Goal: Transaction & Acquisition: Purchase product/service

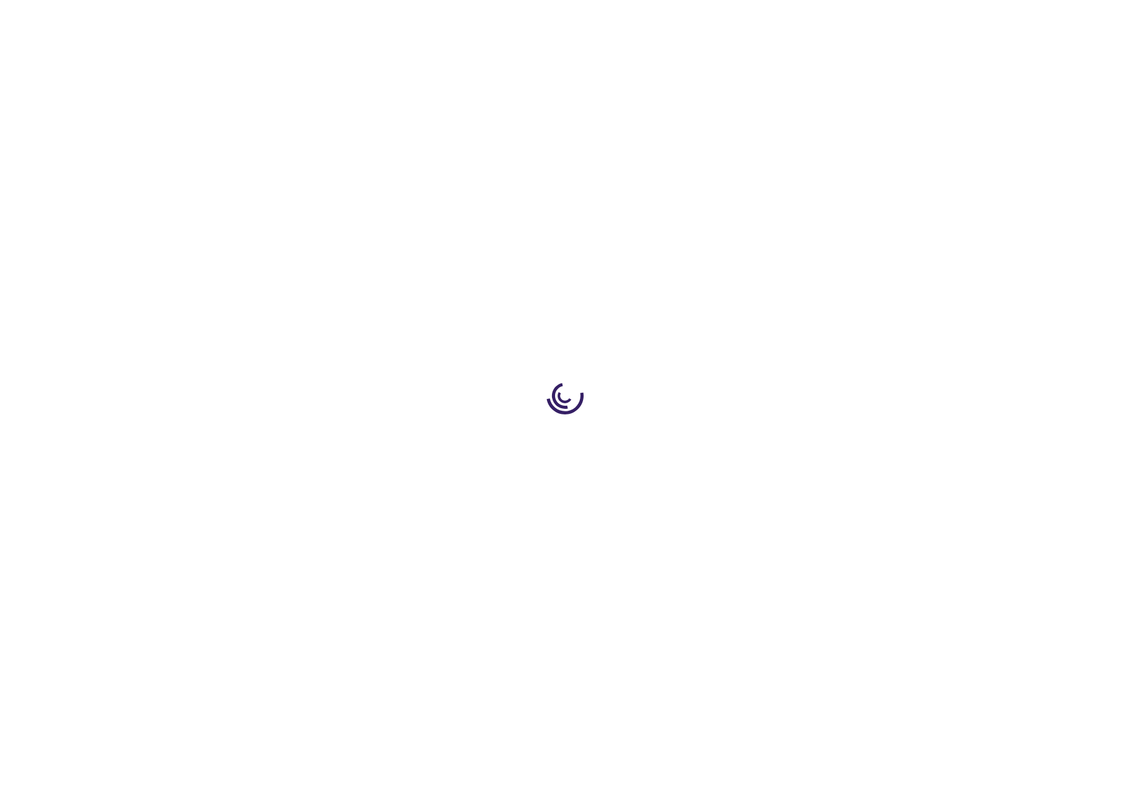
type input "0"
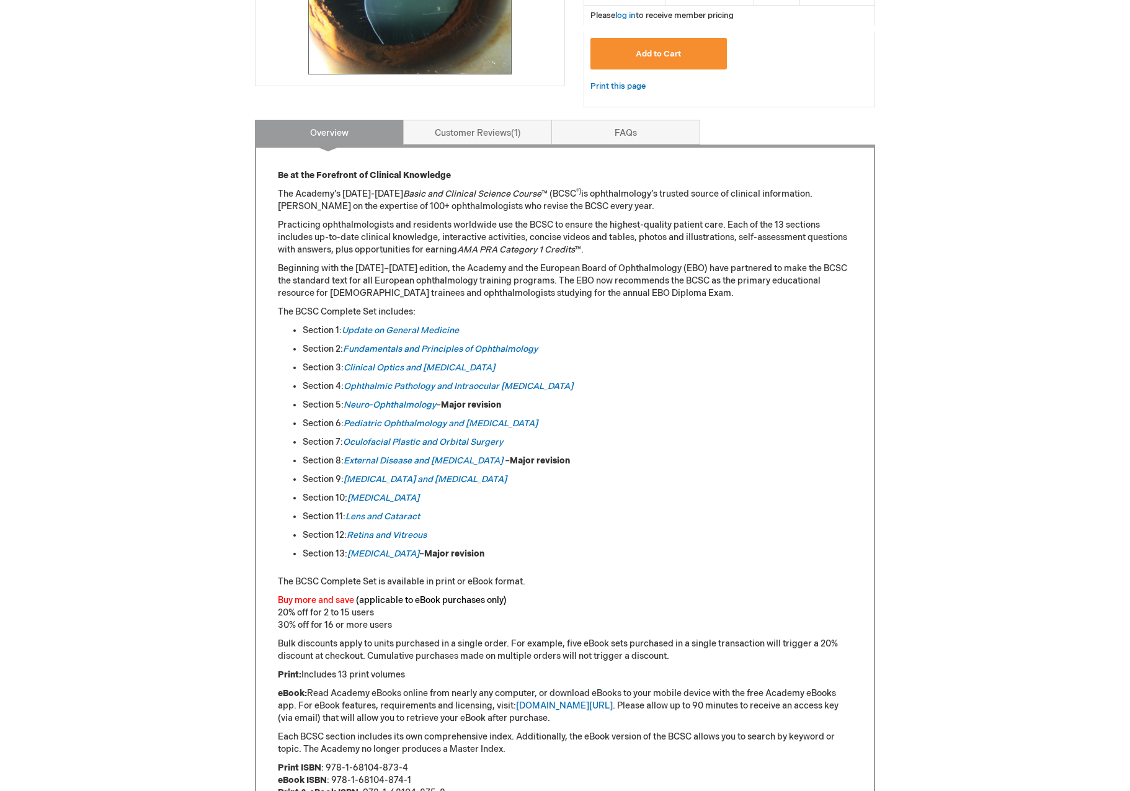
scroll to position [434, 0]
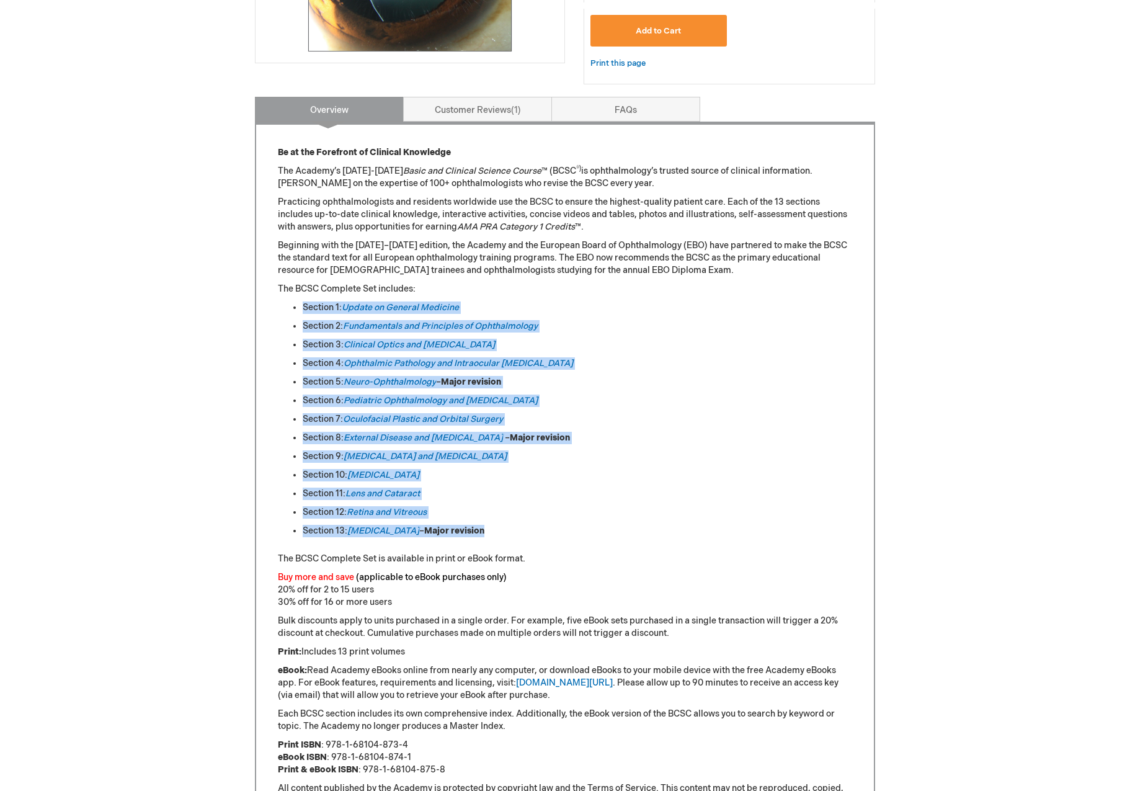
drag, startPoint x: 526, startPoint y: 532, endPoint x: 277, endPoint y: 298, distance: 341.9
click at [277, 299] on div "Be at the Forefront of Clinical Knowledge The Academy’s 2025-2026 Basic and Cli…" at bounding box center [565, 529] width 620 height 814
drag, startPoint x: 254, startPoint y: 334, endPoint x: 253, endPoint y: 343, distance: 9.3
click at [253, 335] on main "Basic and Clinical Science Course Complete Set Product Number 02850953U Media T…" at bounding box center [565, 451] width 639 height 1429
click at [518, 464] on ul "Section 1: Update on General Medicine Section 2: Fundamentals and Principles of…" at bounding box center [565, 420] width 574 height 236
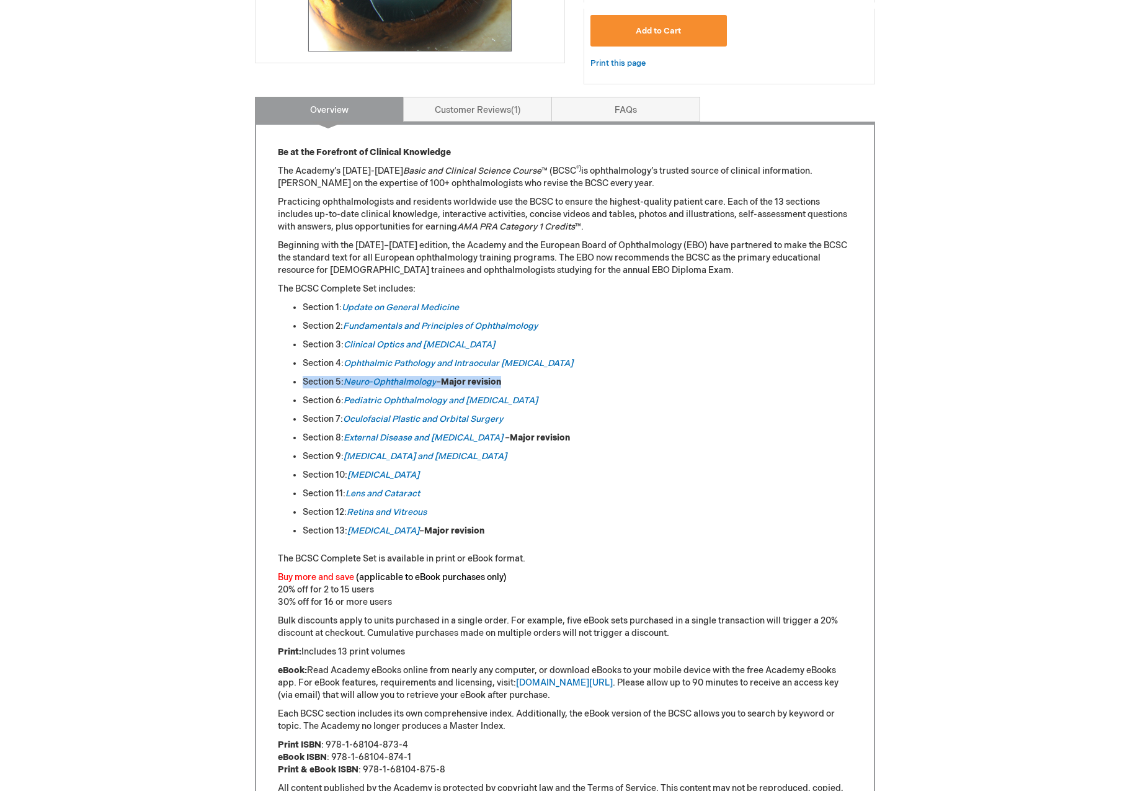
drag, startPoint x: 524, startPoint y: 376, endPoint x: 279, endPoint y: 383, distance: 244.5
click at [281, 380] on ul "Section 1: Update on General Medicine Section 2: Fundamentals and Principles of…" at bounding box center [565, 420] width 574 height 236
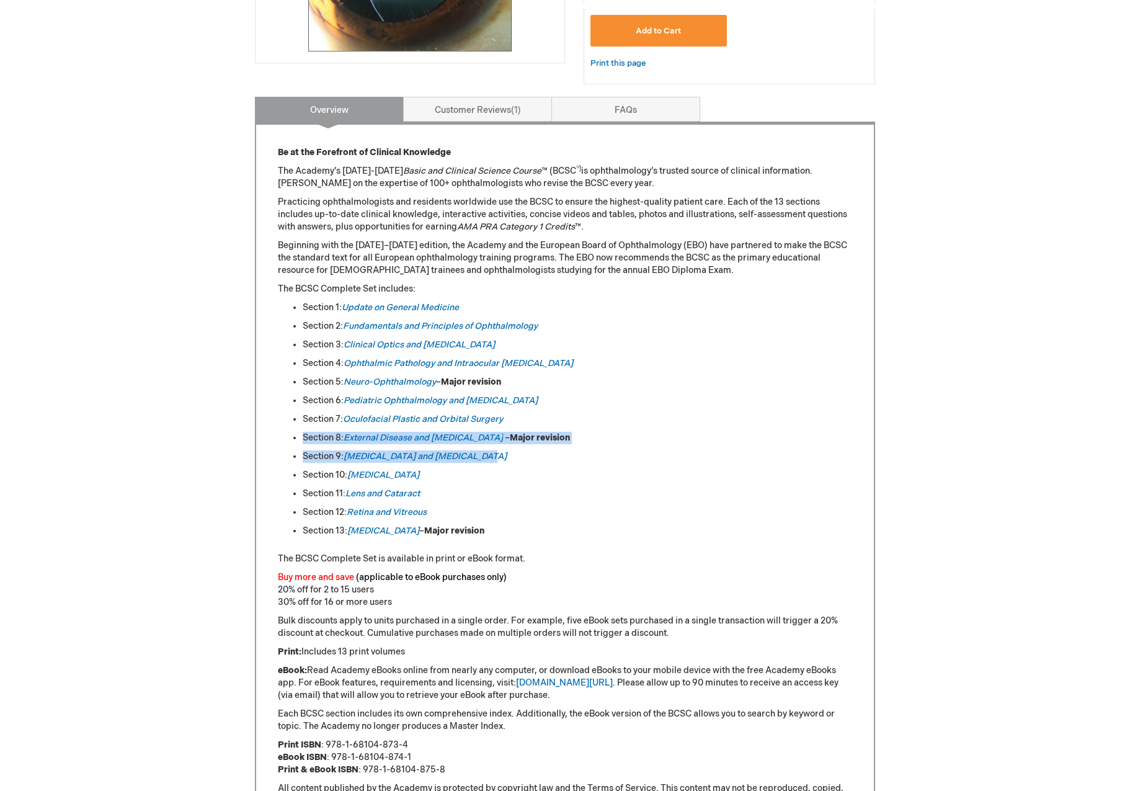
drag, startPoint x: 573, startPoint y: 447, endPoint x: 278, endPoint y: 436, distance: 294.9
click at [278, 436] on ul "Section 1: Update on General Medicine Section 2: Fundamentals and Principles of…" at bounding box center [565, 420] width 574 height 236
click at [257, 439] on div "Be at the Forefront of Clinical Knowledge The Academy’s 2025-2026 Basic and Cli…" at bounding box center [565, 529] width 620 height 814
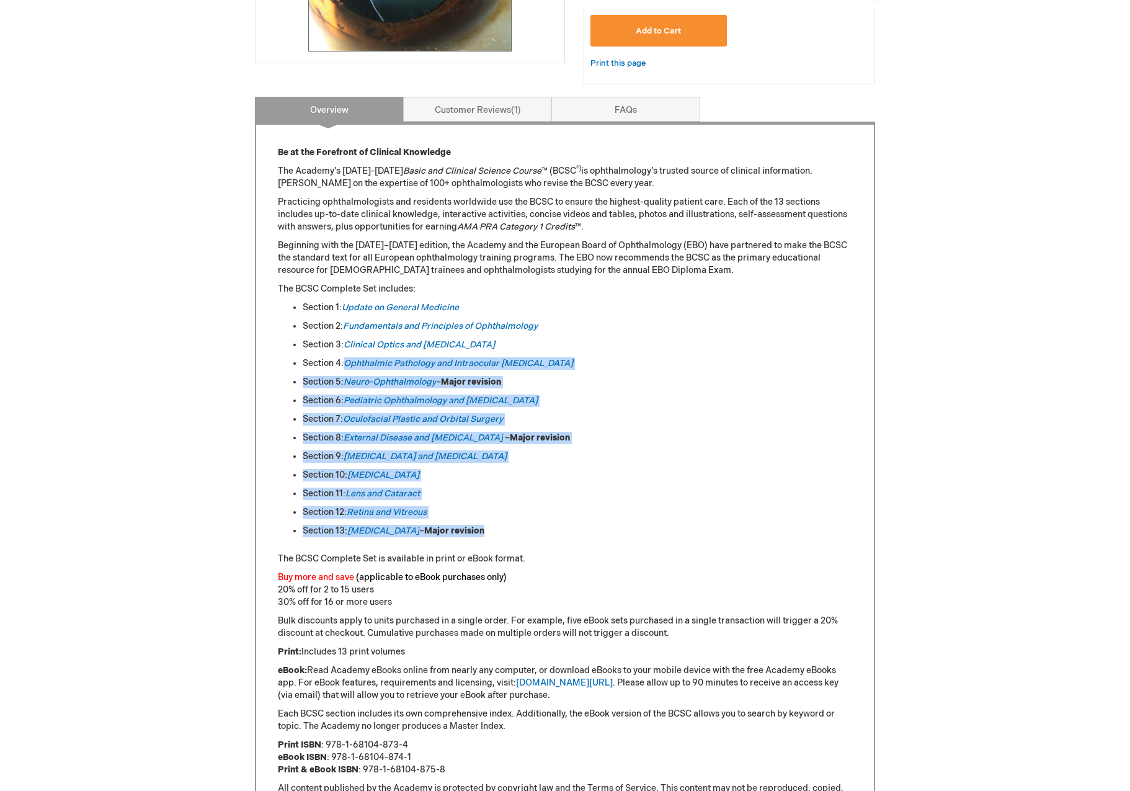
drag, startPoint x: 529, startPoint y: 524, endPoint x: 334, endPoint y: 360, distance: 255.0
click at [334, 360] on ul "Section 1: Update on General Medicine Section 2: Fundamentals and Principles of…" at bounding box center [565, 420] width 574 height 236
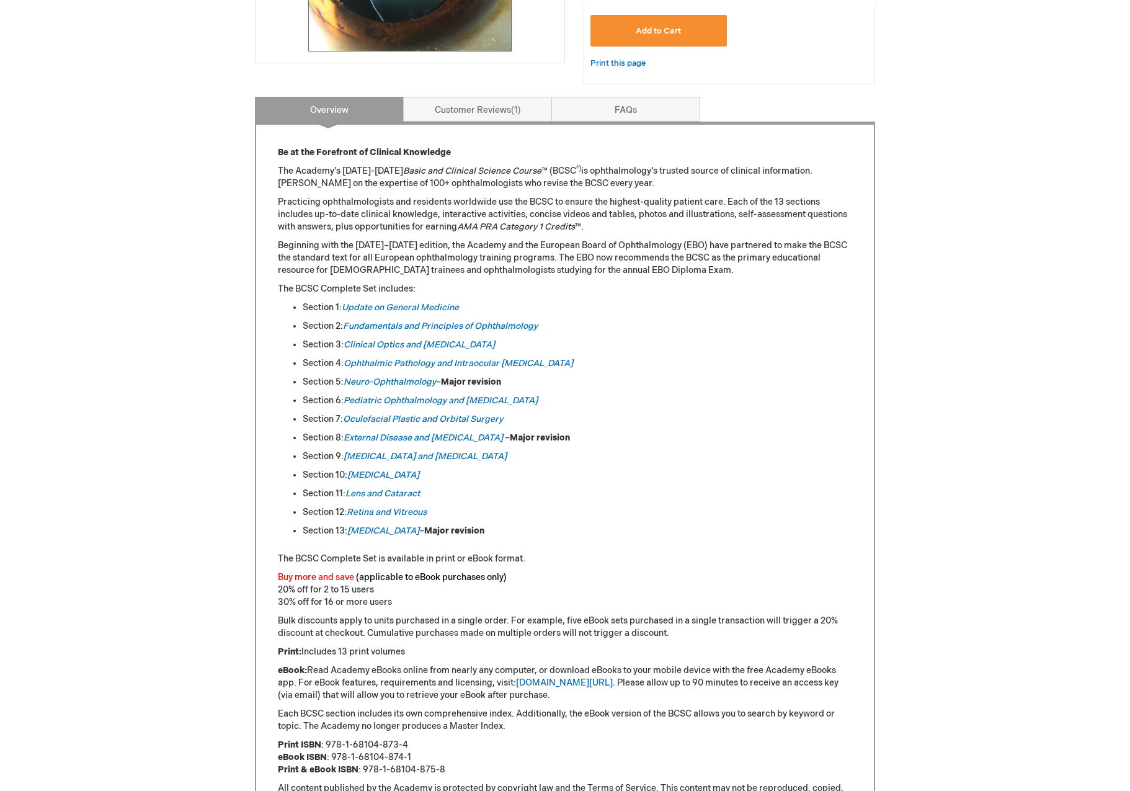
click at [257, 352] on div "Be at the Forefront of Clinical Knowledge The Academy’s 2025-2026 Basic and Cli…" at bounding box center [565, 529] width 620 height 814
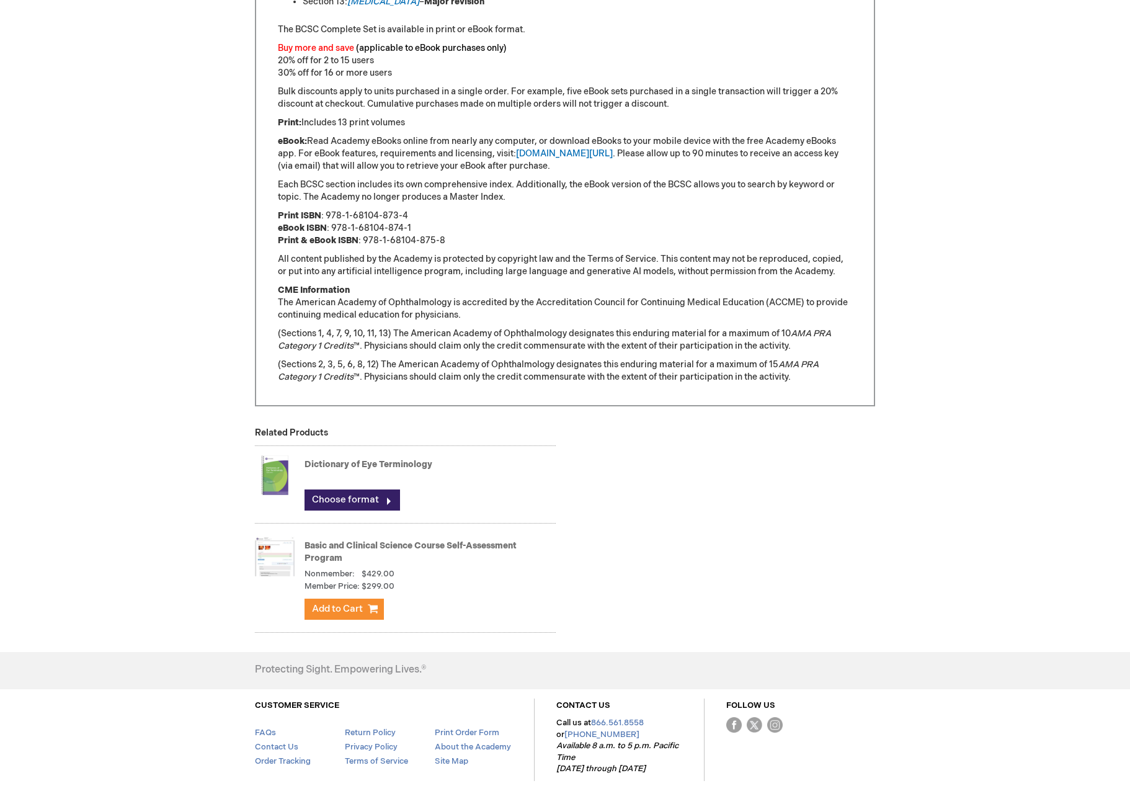
scroll to position [1021, 0]
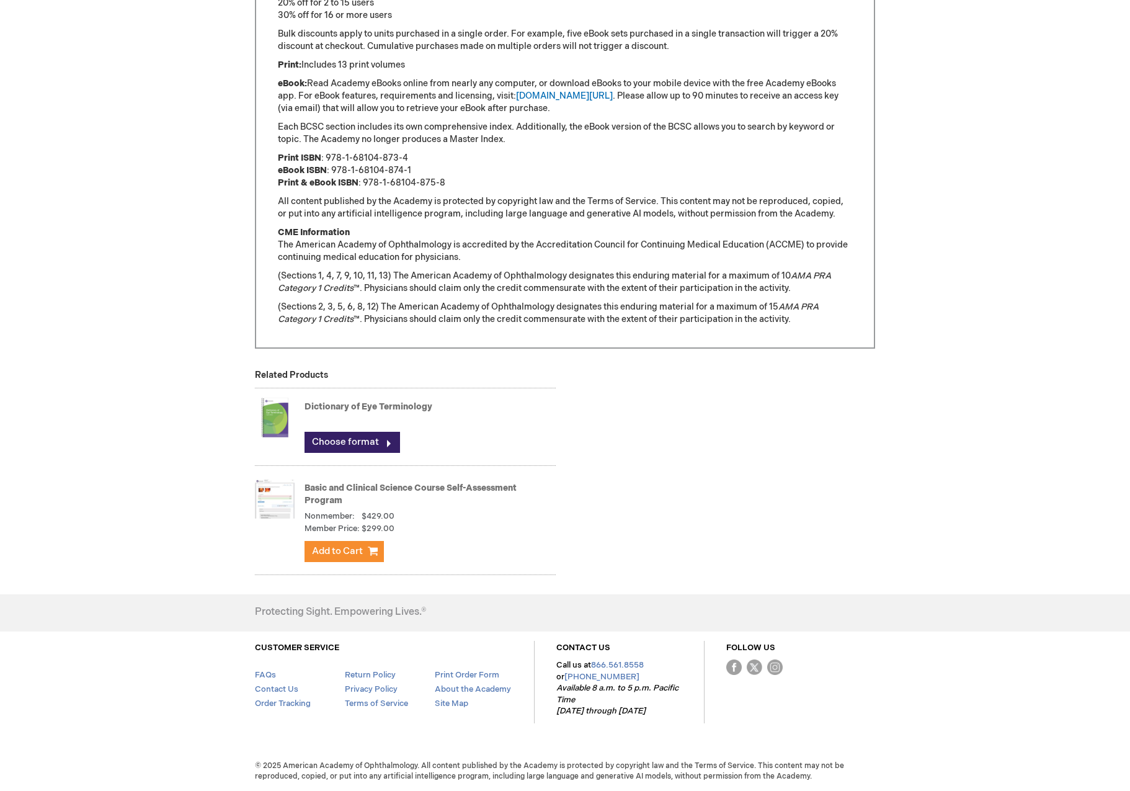
click at [274, 504] on img at bounding box center [275, 499] width 40 height 50
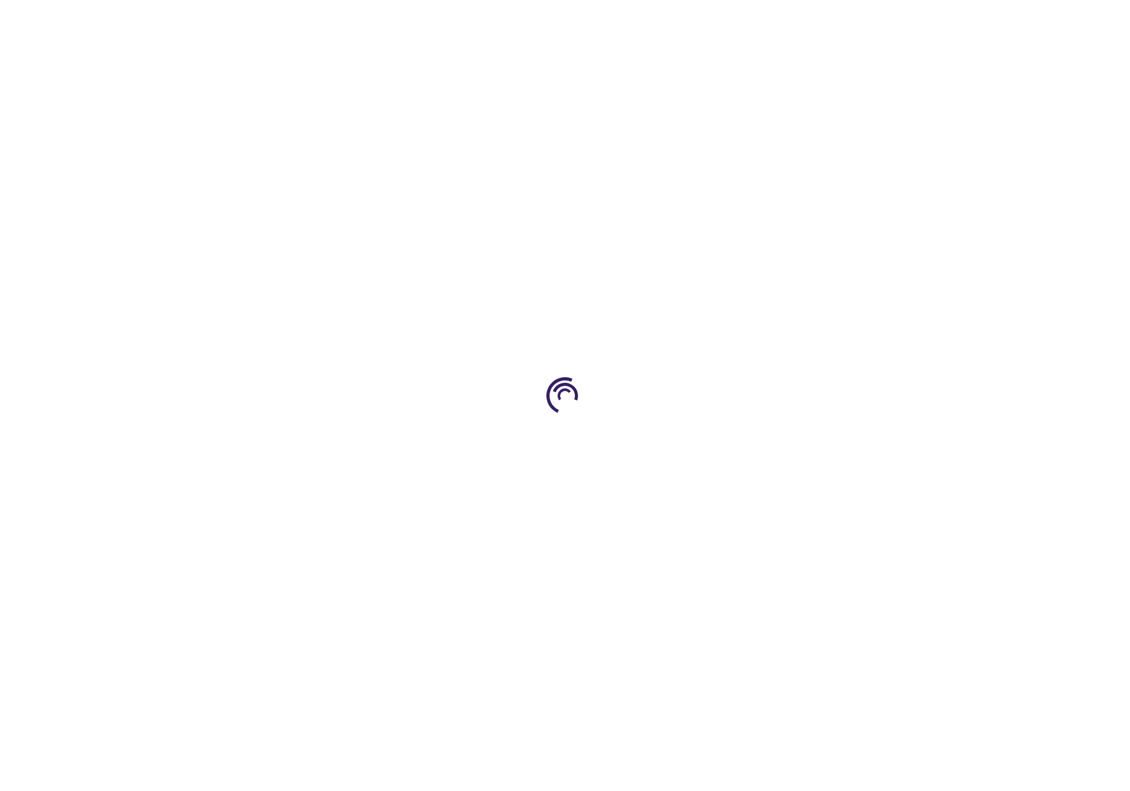
type input "1"
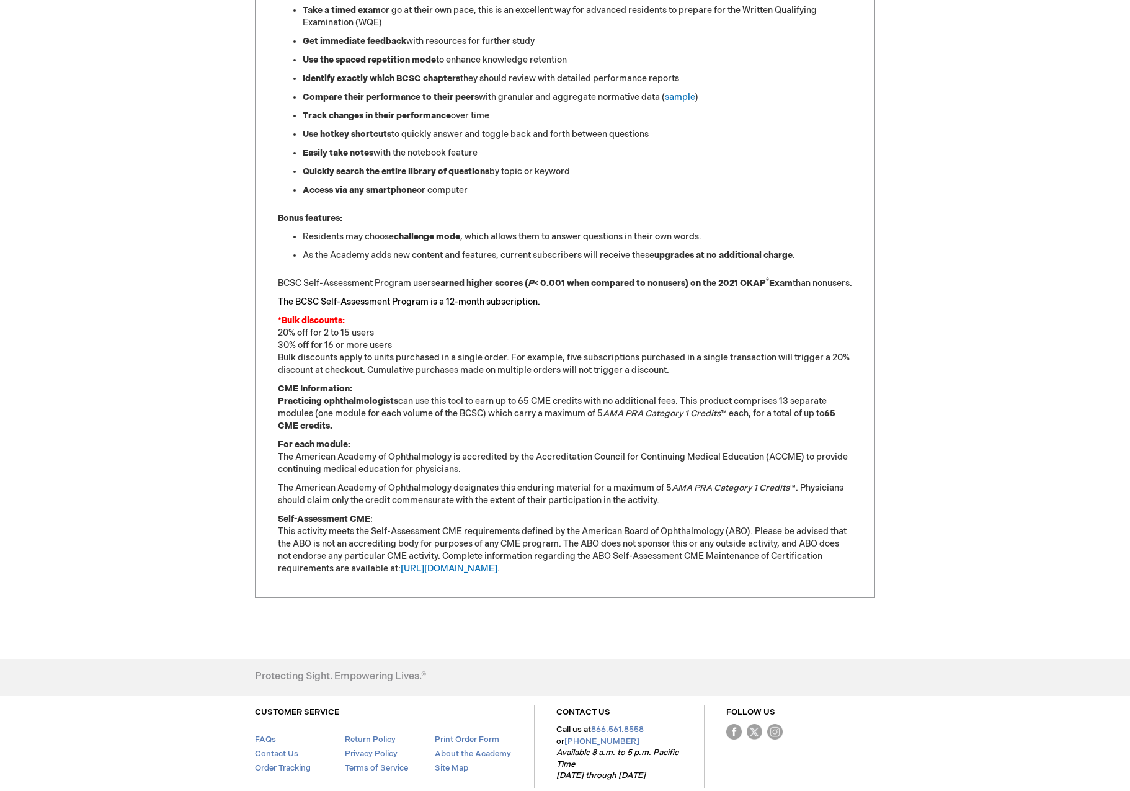
scroll to position [595, 0]
